Goal: Task Accomplishment & Management: Manage account settings

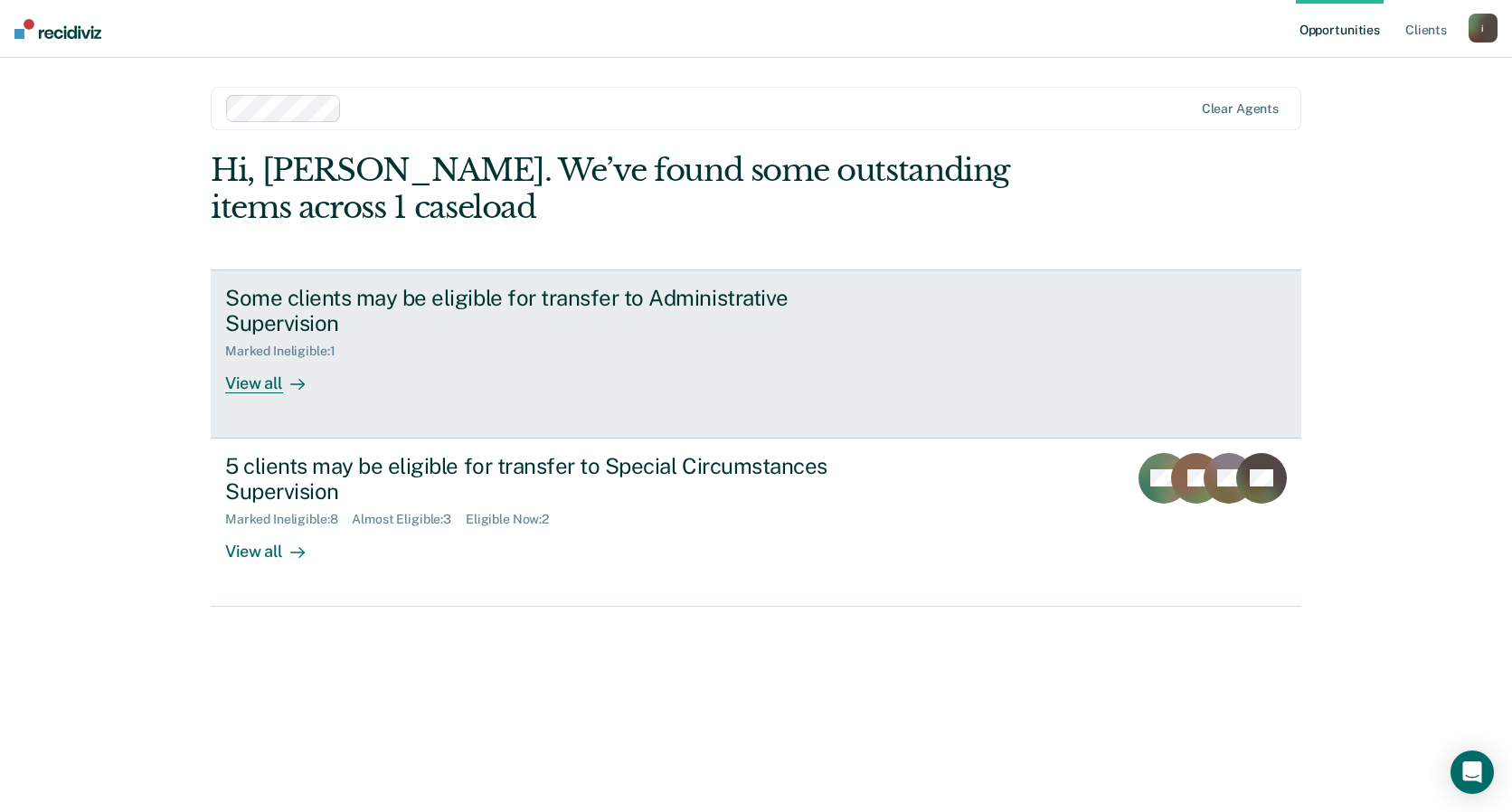
click at [372, 365] on div "Some clients may be eligible for transfer to Administrative Supervision Marked …" at bounding box center [564, 339] width 679 height 109
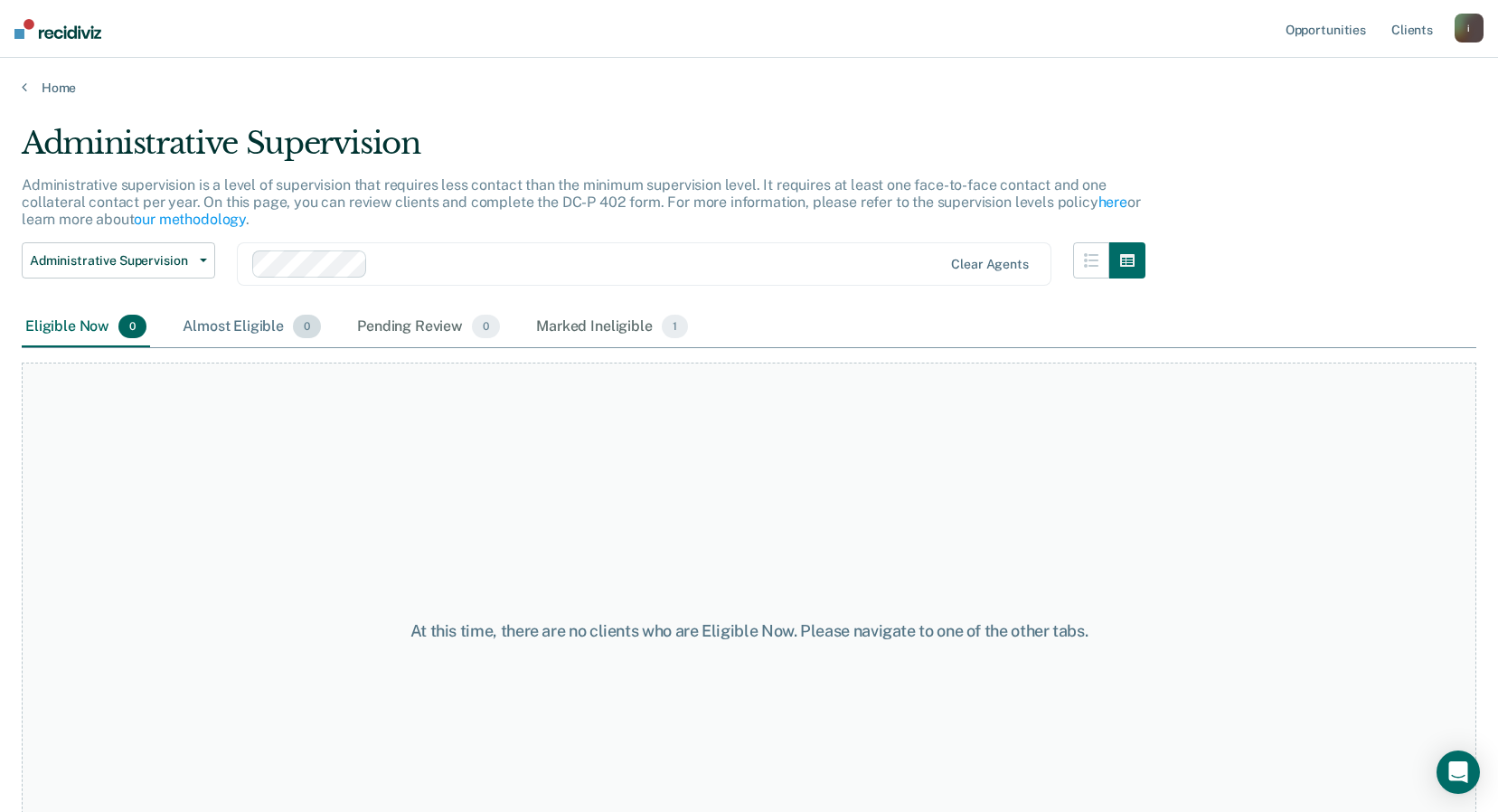
click at [211, 330] on div "Almost Eligible 0" at bounding box center [252, 327] width 146 height 40
click at [385, 330] on div "Pending Review 0" at bounding box center [428, 327] width 150 height 40
click at [558, 337] on div "Marked Ineligible 1" at bounding box center [612, 327] width 160 height 40
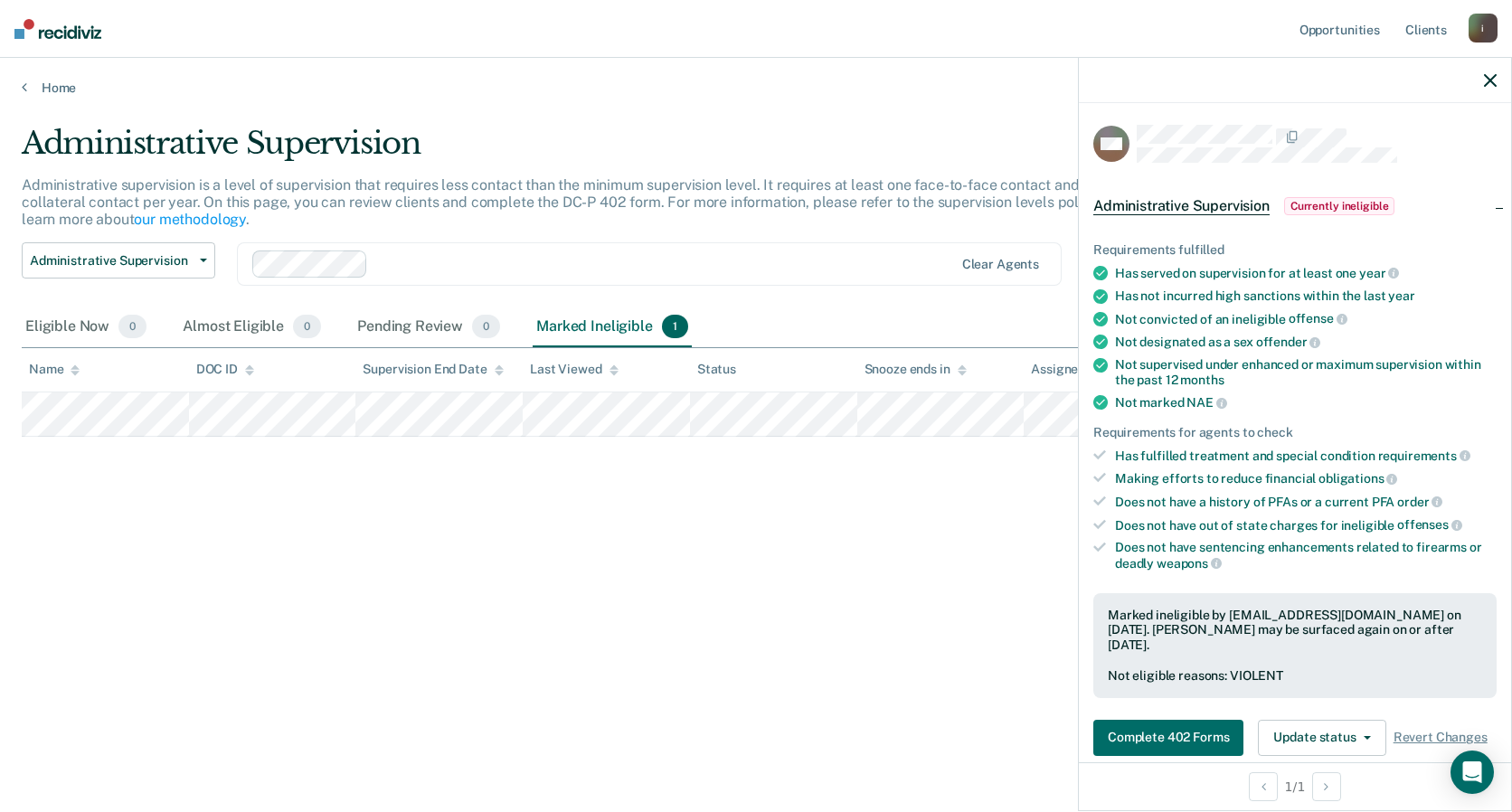
click at [1480, 74] on div at bounding box center [1295, 80] width 432 height 45
click at [1491, 76] on icon "button" at bounding box center [1491, 80] width 13 height 13
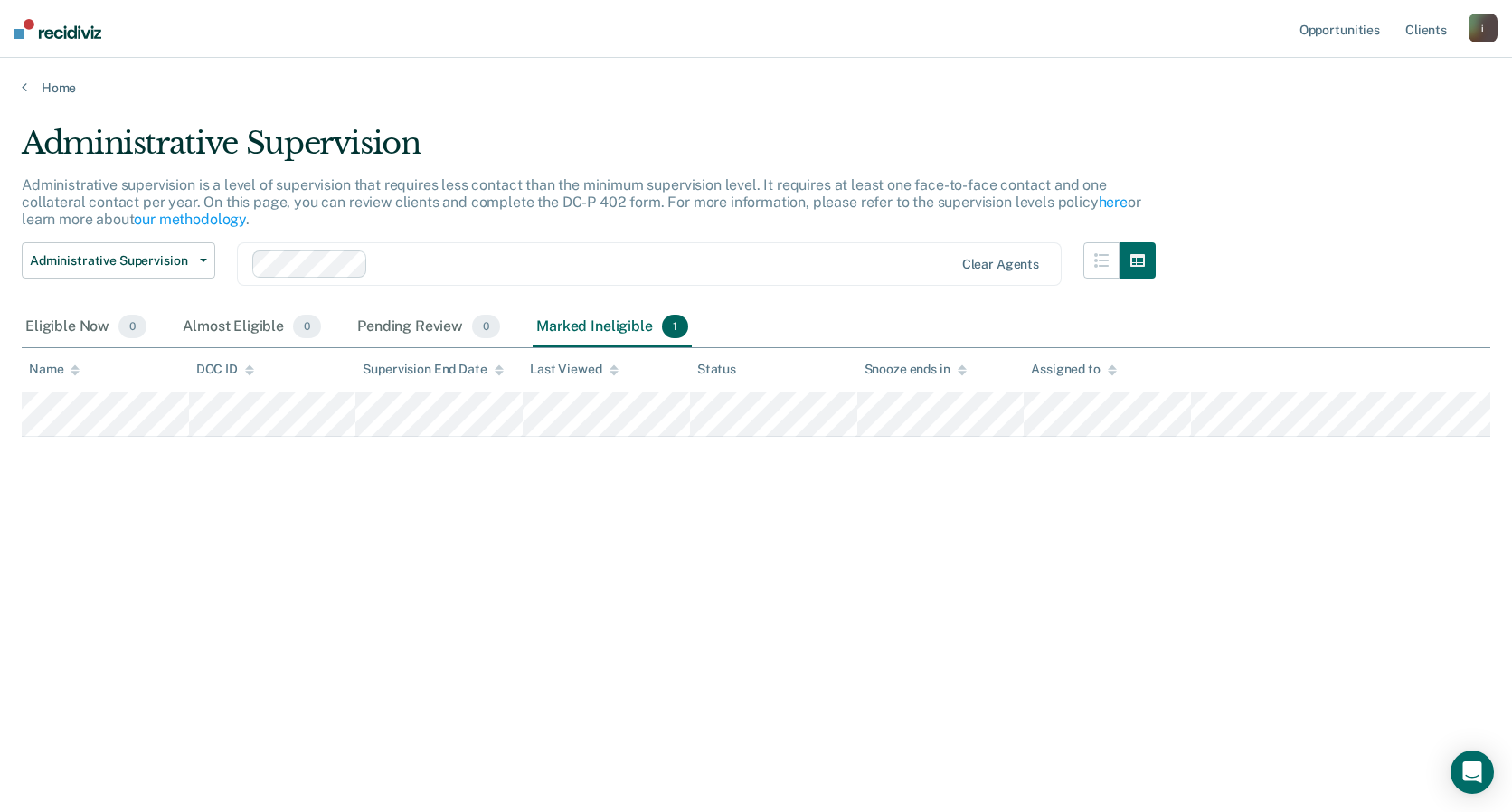
click at [46, 98] on main "Administrative Supervision Administrative supervision is a level of supervision…" at bounding box center [756, 452] width 1512 height 711
click at [51, 91] on link "Home" at bounding box center [755, 87] width 1468 height 16
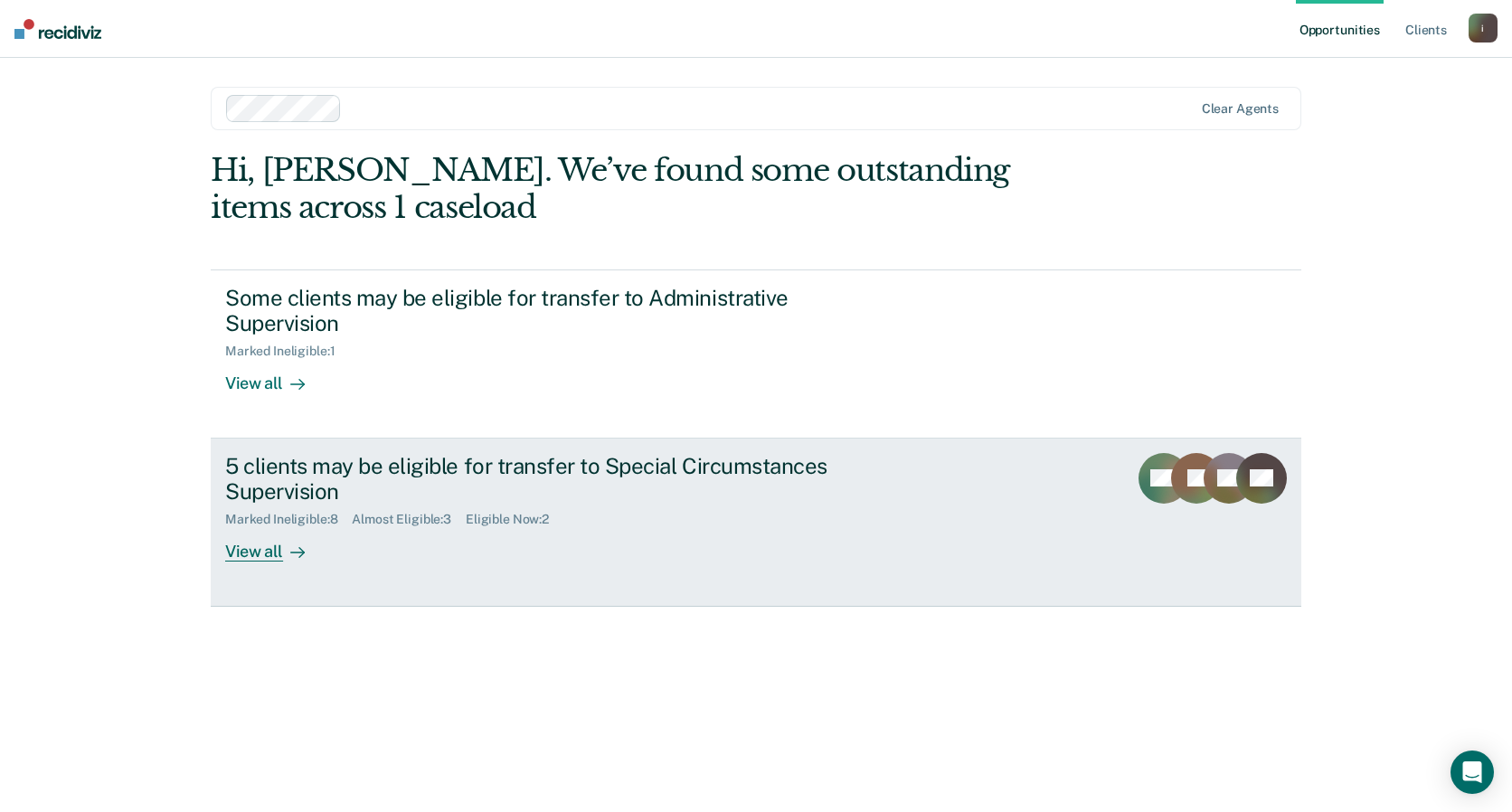
click at [620, 499] on div "5 clients may be eligible for transfer to Special Circumstances Supervision" at bounding box center [542, 479] width 635 height 52
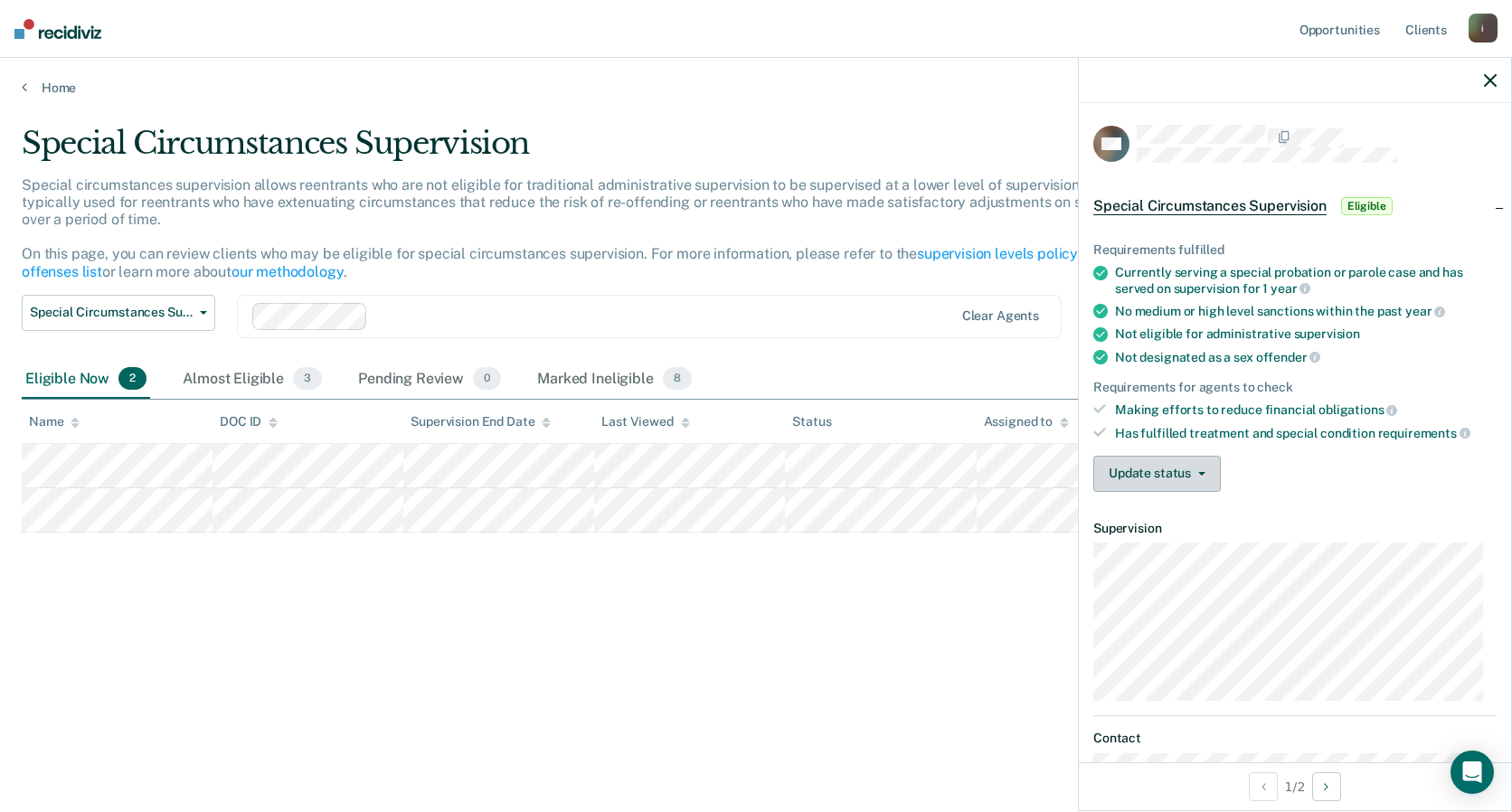
click at [1204, 487] on button "Update status" at bounding box center [1156, 473] width 128 height 36
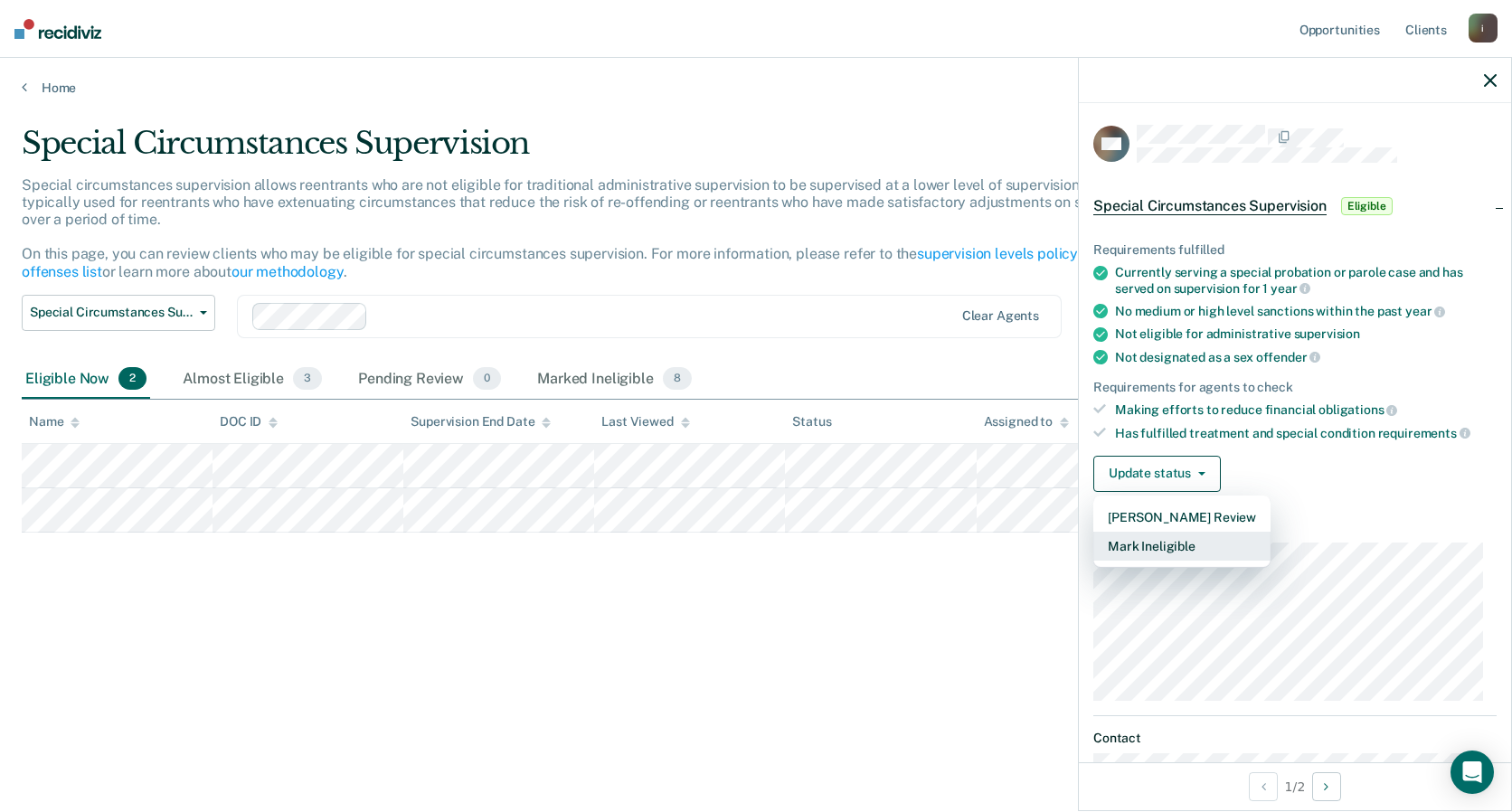
click at [1189, 540] on button "Mark Ineligible" at bounding box center [1182, 546] width 177 height 29
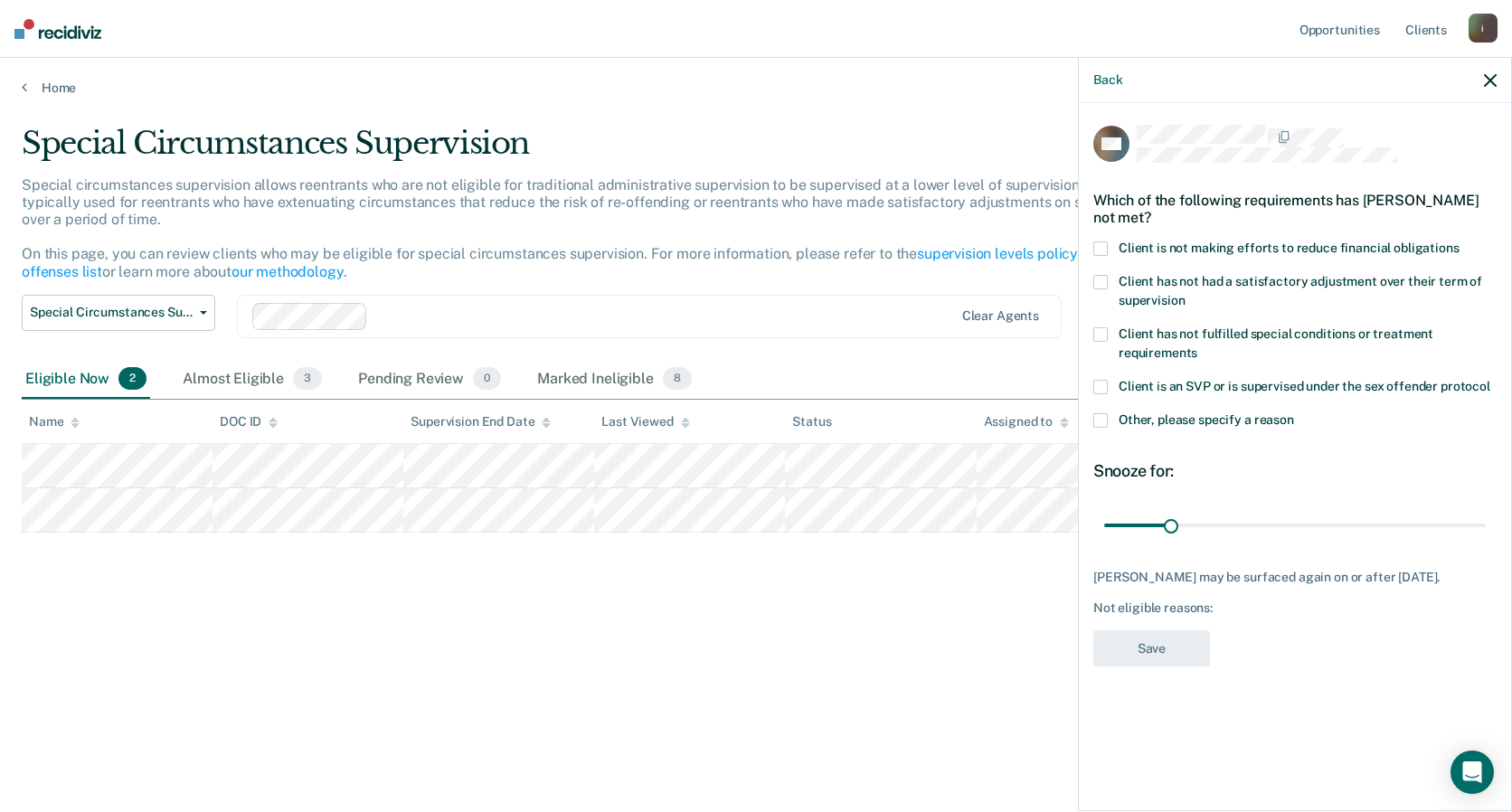
click at [1095, 242] on span at bounding box center [1100, 249] width 15 height 15
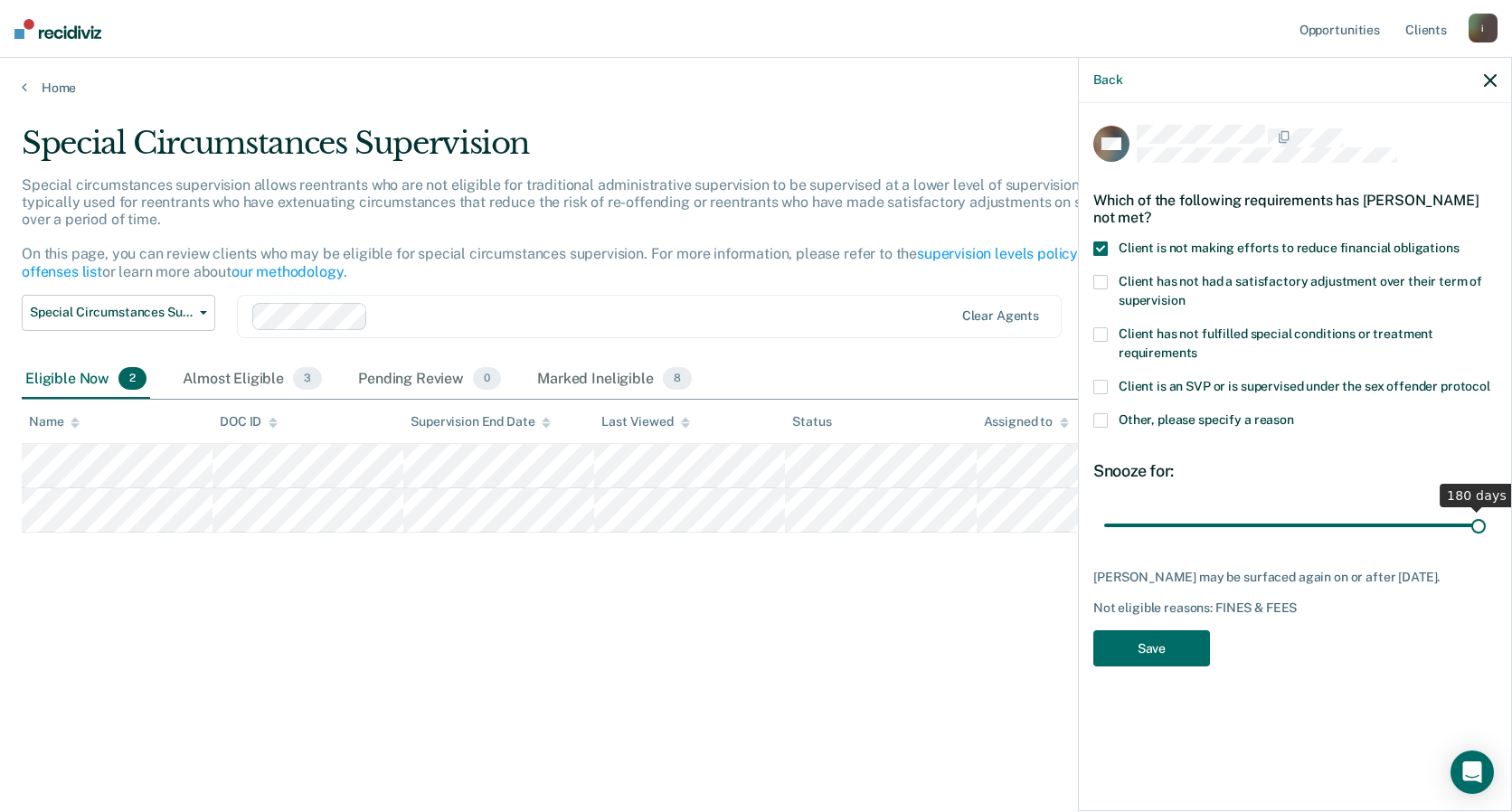
drag, startPoint x: 1171, startPoint y: 526, endPoint x: 1515, endPoint y: 489, distance: 346.0
type input "180"
click at [1486, 509] on input "range" at bounding box center [1295, 525] width 382 height 32
click at [1153, 656] on button "Save" at bounding box center [1151, 649] width 117 height 37
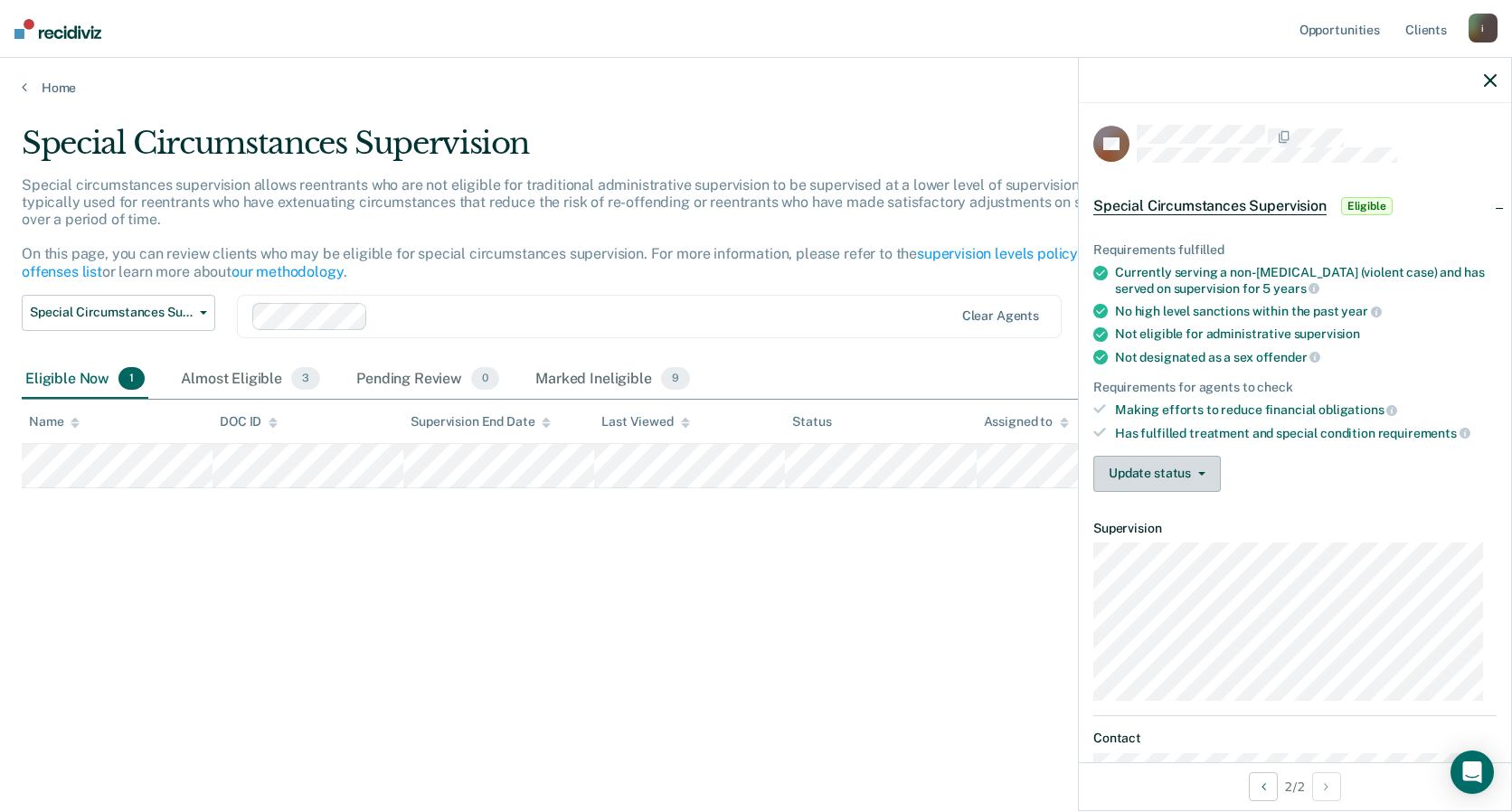
click at [1188, 471] on button "Update status" at bounding box center [1156, 473] width 128 height 36
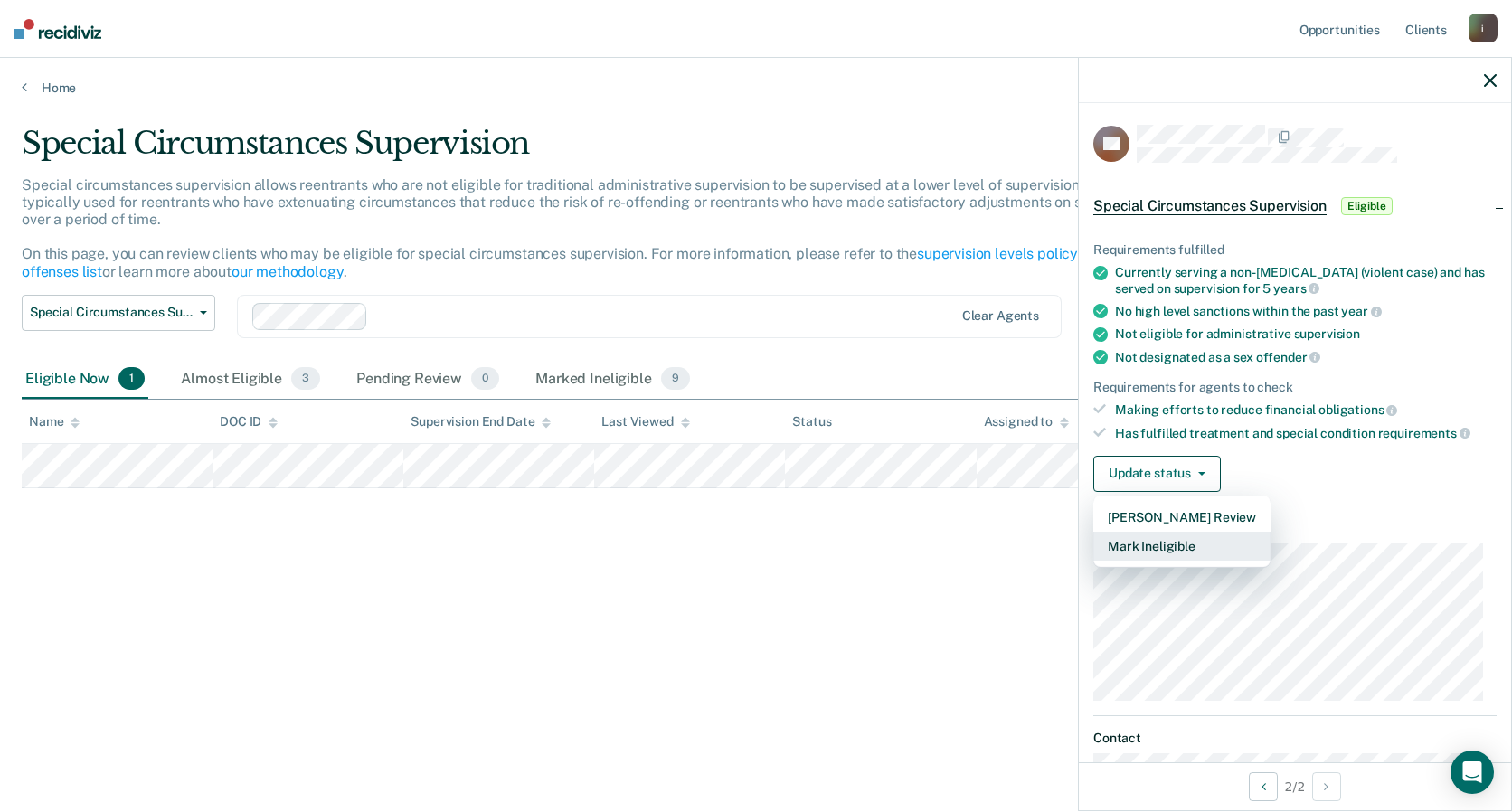
click at [1165, 544] on button "Mark Ineligible" at bounding box center [1182, 546] width 177 height 29
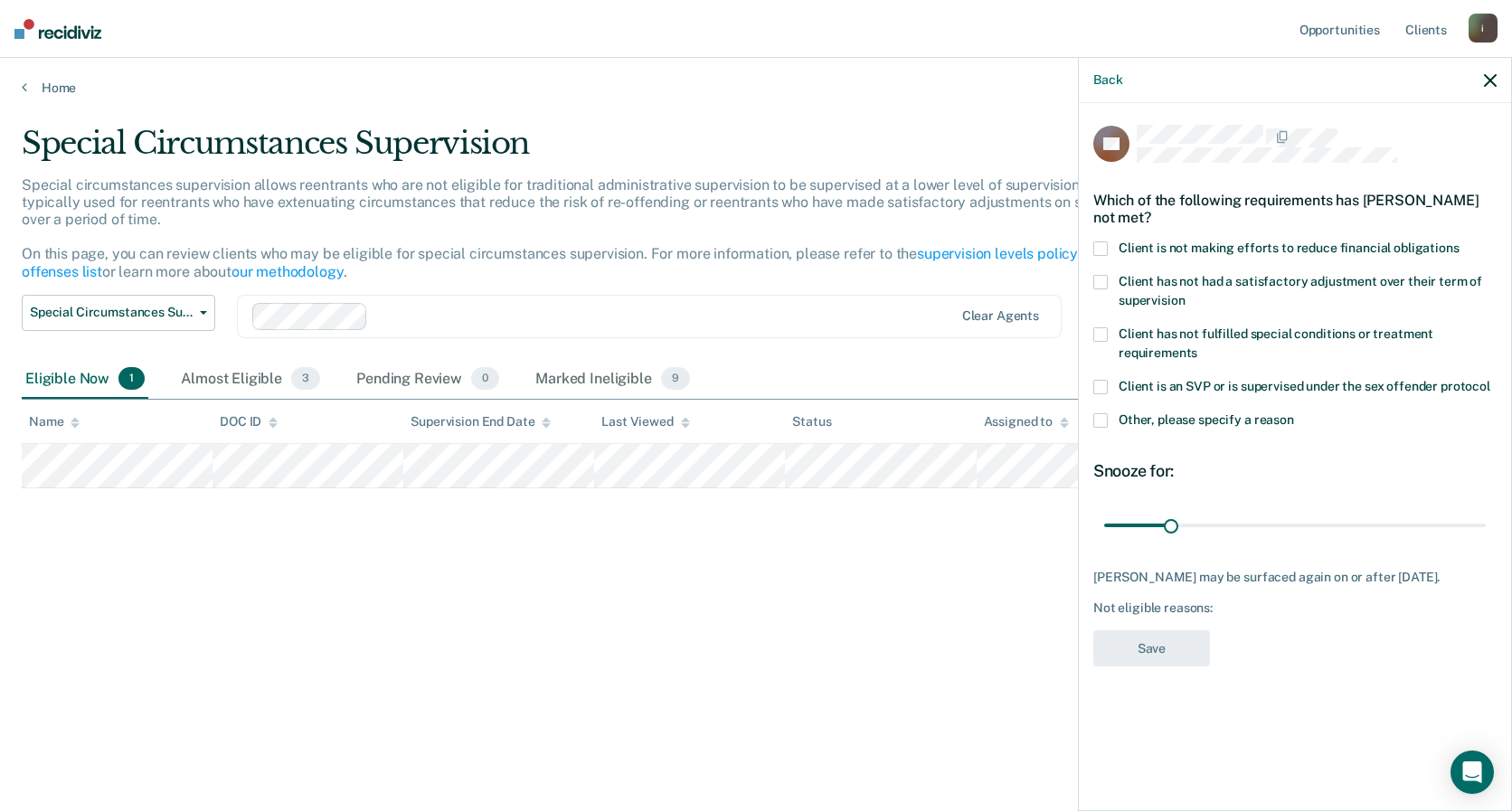
click at [1109, 249] on label "Client is not making efforts to reduce financial obligations" at bounding box center [1295, 251] width 403 height 19
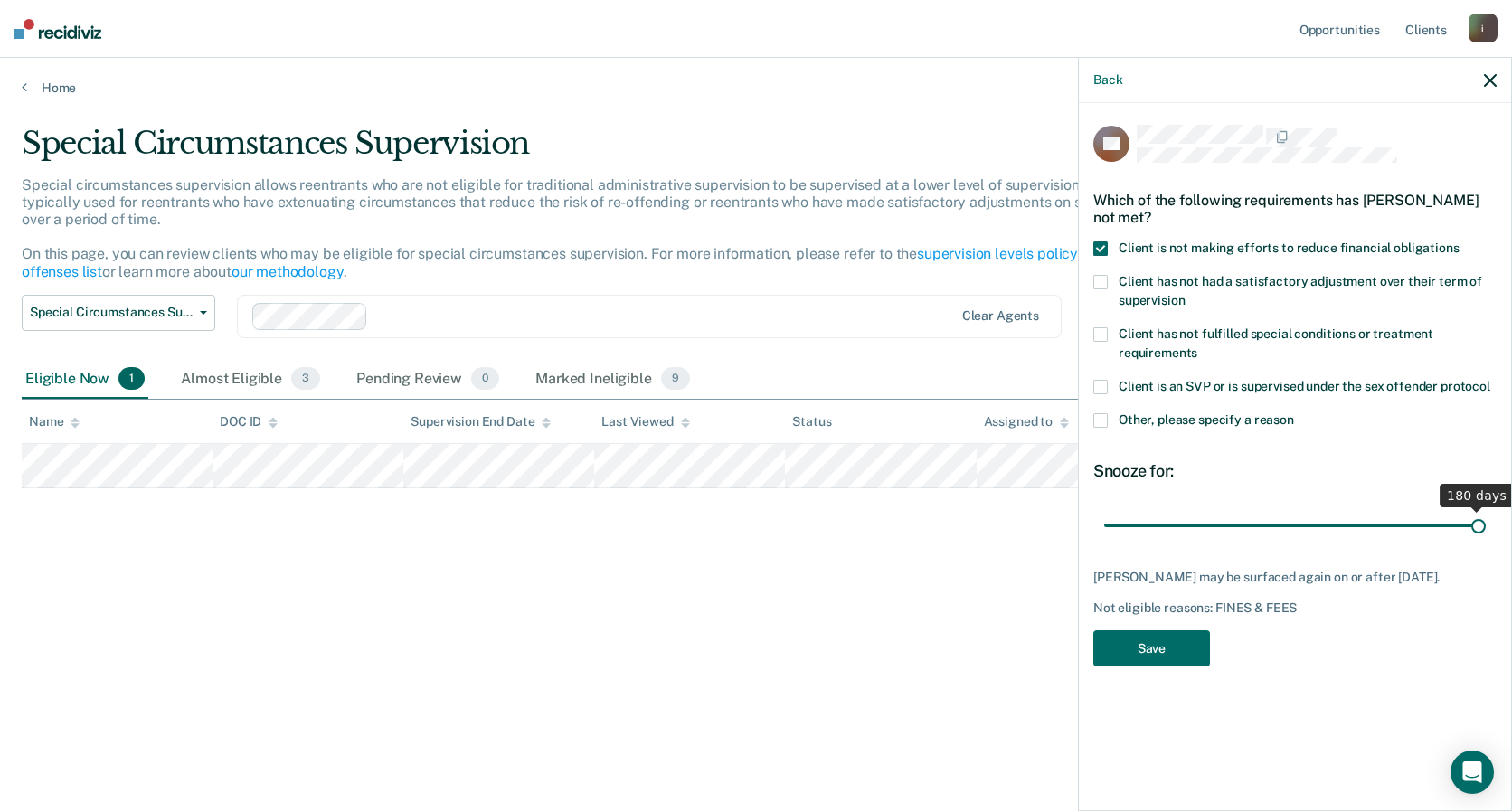
drag, startPoint x: 1170, startPoint y: 515, endPoint x: 1515, endPoint y: 492, distance: 345.8
type input "180"
click at [1486, 509] on input "range" at bounding box center [1295, 525] width 382 height 32
click at [1142, 655] on button "Save" at bounding box center [1151, 649] width 117 height 37
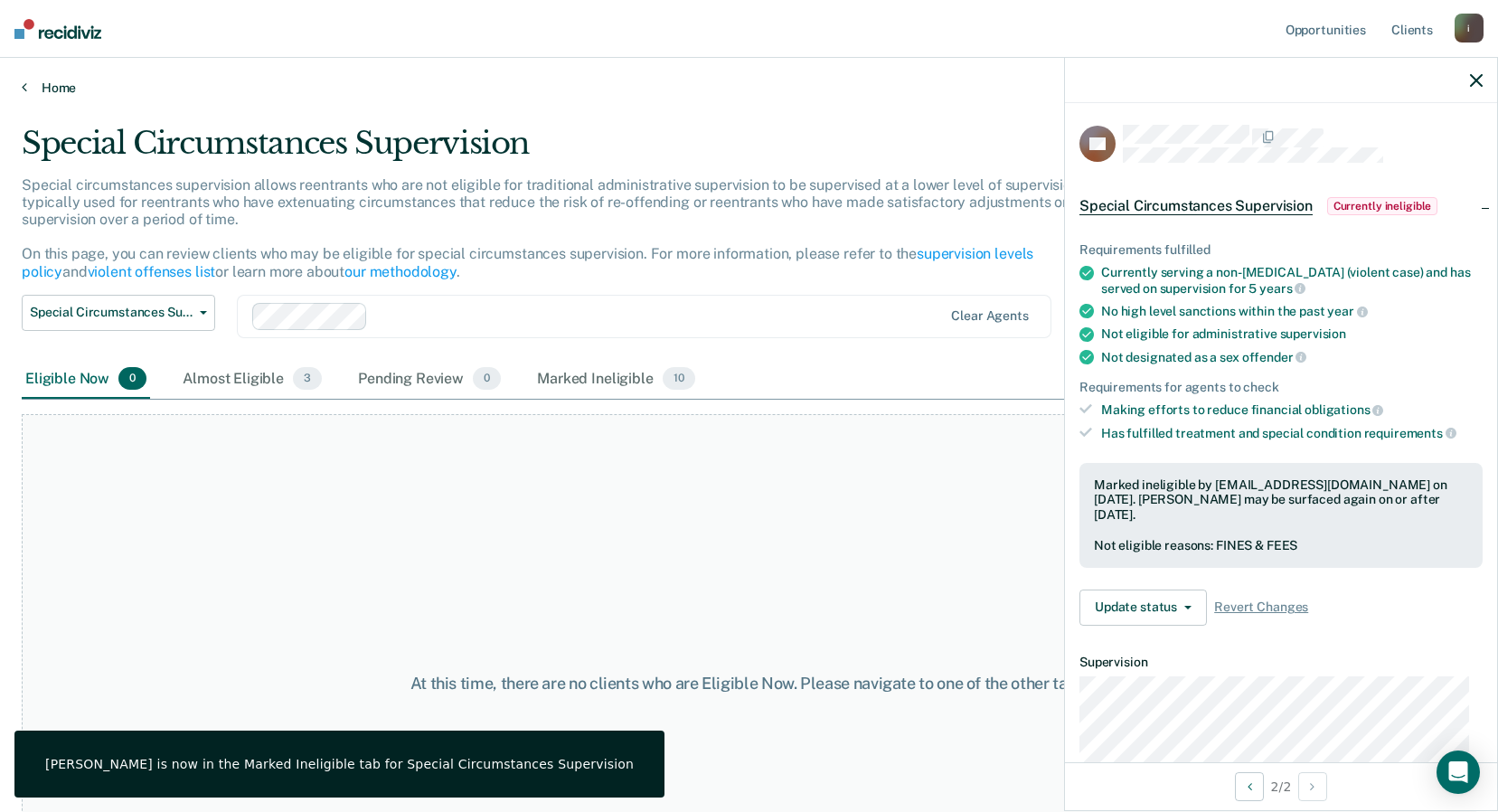
click at [54, 81] on link "Home" at bounding box center [749, 87] width 1455 height 16
